Goal: Check status: Check status

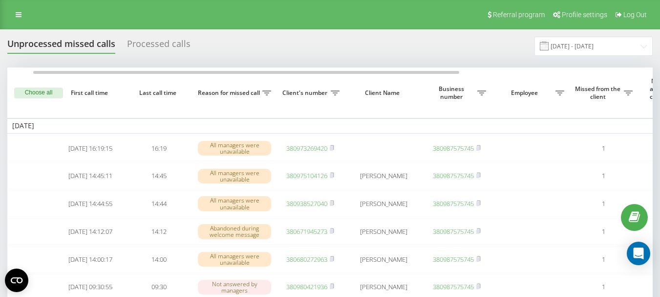
scroll to position [0, 16]
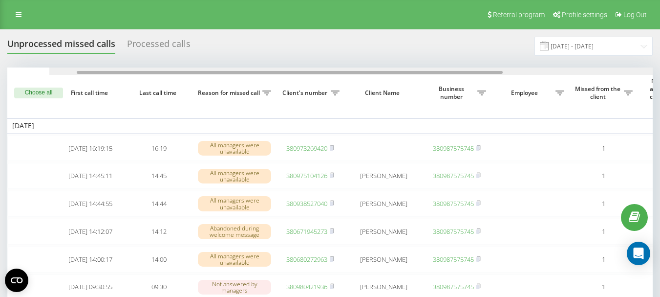
drag, startPoint x: 368, startPoint y: 73, endPoint x: 356, endPoint y: 76, distance: 12.7
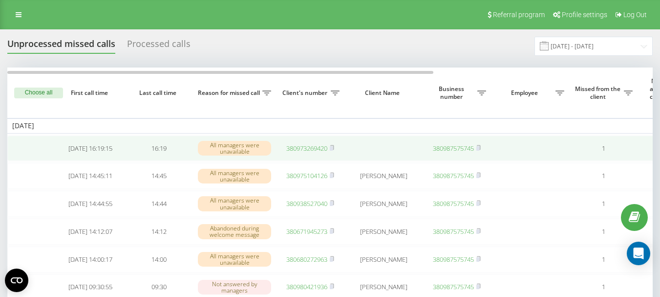
click at [312, 149] on link "380973269420" at bounding box center [306, 148] width 41 height 9
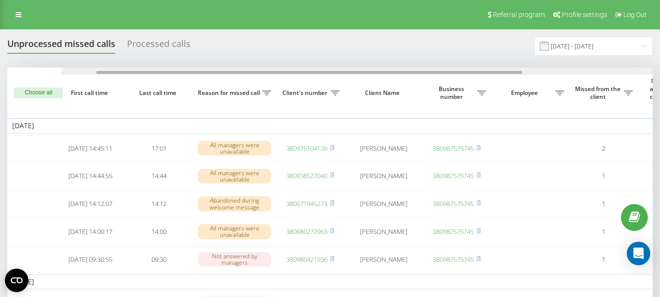
drag, startPoint x: 268, startPoint y: 72, endPoint x: 212, endPoint y: 72, distance: 56.2
click at [212, 72] on div at bounding box center [309, 72] width 426 height 3
